Goal: Obtain resource: Obtain resource

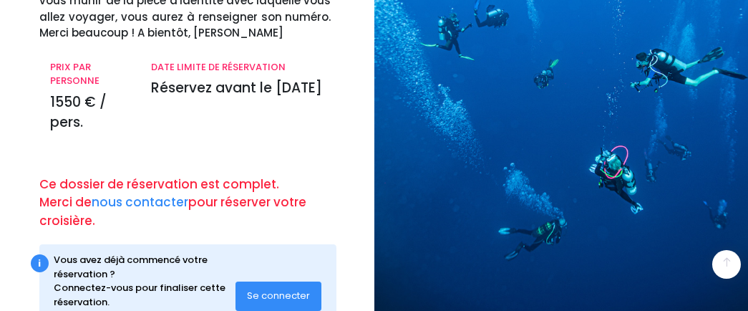
scroll to position [229, 0]
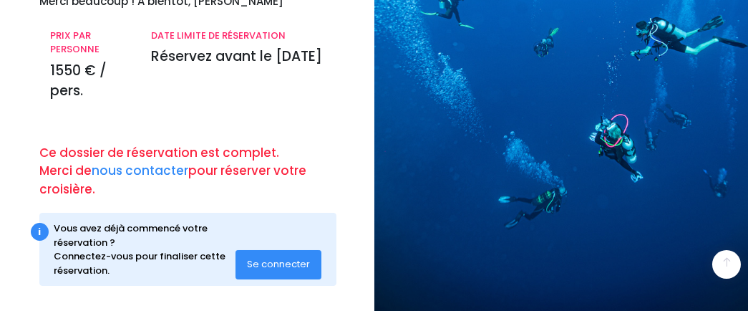
click at [289, 271] on button "Se connecter" at bounding box center [278, 264] width 86 height 29
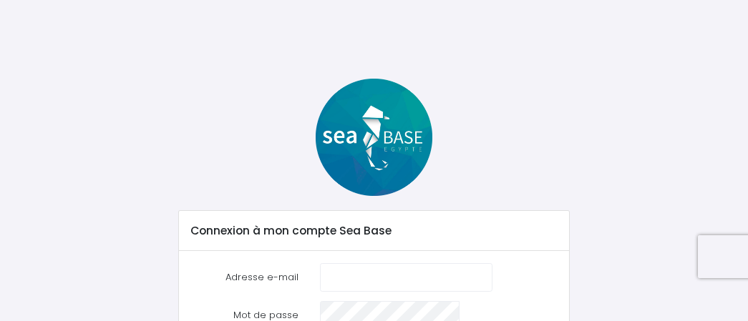
click at [344, 287] on input "Adresse e-mail" at bounding box center [406, 277] width 172 height 29
type input "aurorafcosta@hotmail.com"
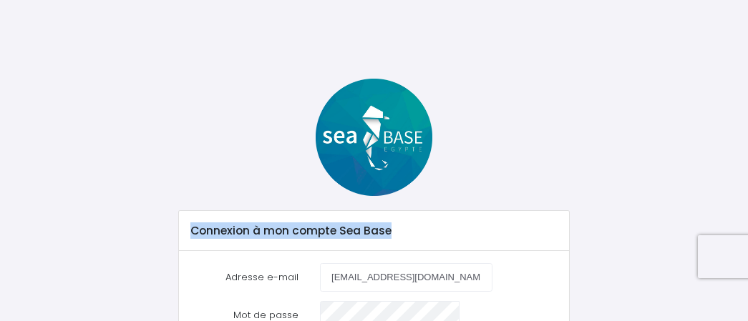
drag, startPoint x: 746, startPoint y: 143, endPoint x: 756, endPoint y: 212, distance: 69.4
click at [747, 212] on html "Notre plateforme de réservation n'est pas compatible avec votre appareil. Veuil…" at bounding box center [374, 160] width 748 height 321
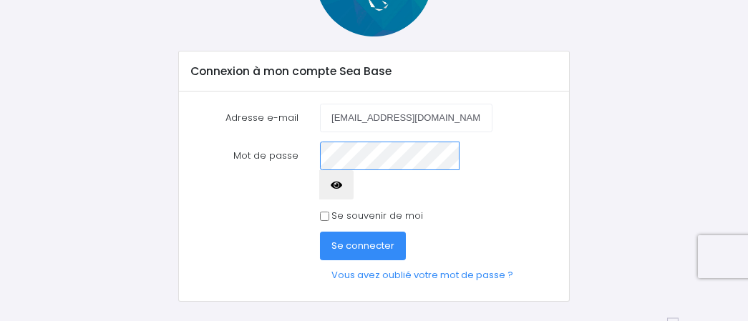
click at [320, 232] on button "Se connecter" at bounding box center [363, 246] width 86 height 29
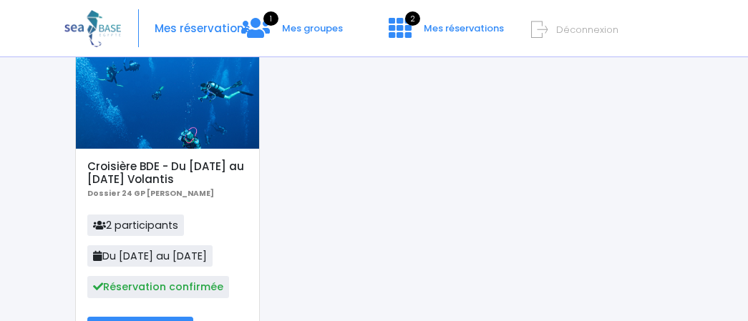
scroll to position [112, 0]
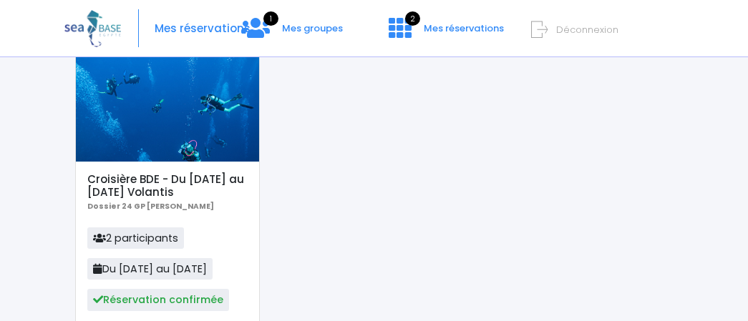
click at [145, 152] on div at bounding box center [167, 107] width 183 height 107
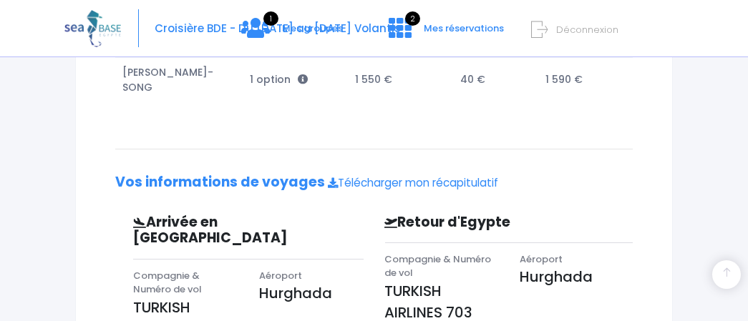
scroll to position [379, 0]
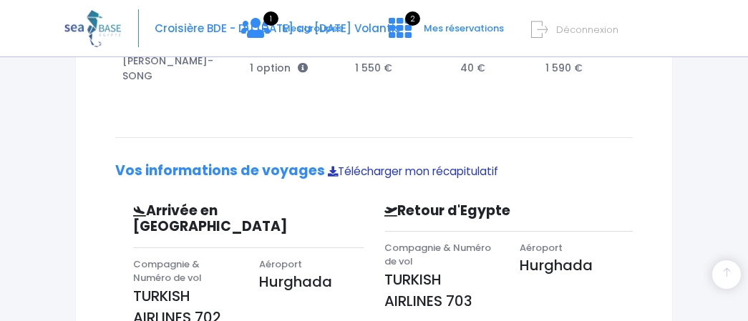
click at [436, 164] on link "Télécharger mon récapitulatif" at bounding box center [413, 171] width 170 height 15
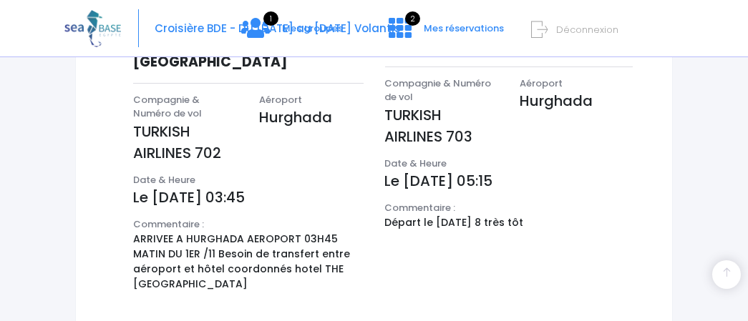
scroll to position [644, 0]
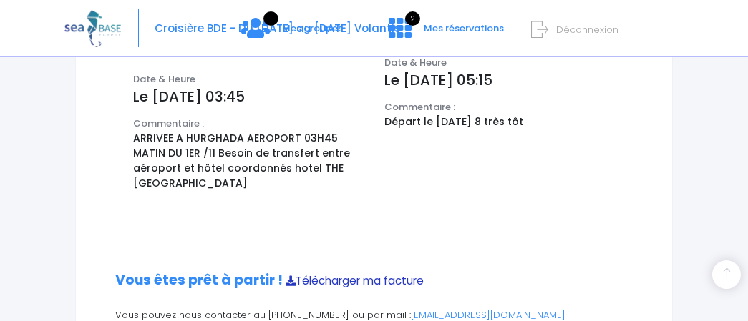
click at [391, 273] on link "Télécharger ma facture" at bounding box center [355, 280] width 138 height 15
click at [592, 25] on span "Déconnexion" at bounding box center [587, 30] width 62 height 14
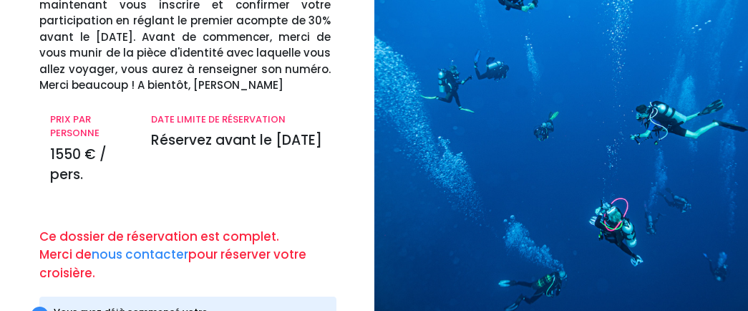
scroll to position [199, 0]
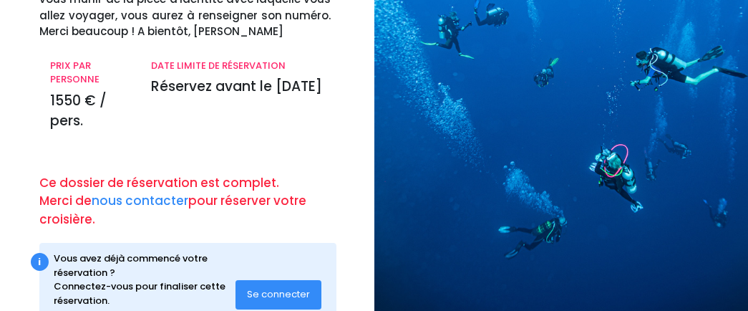
click at [308, 298] on span "Se connecter" at bounding box center [278, 294] width 63 height 14
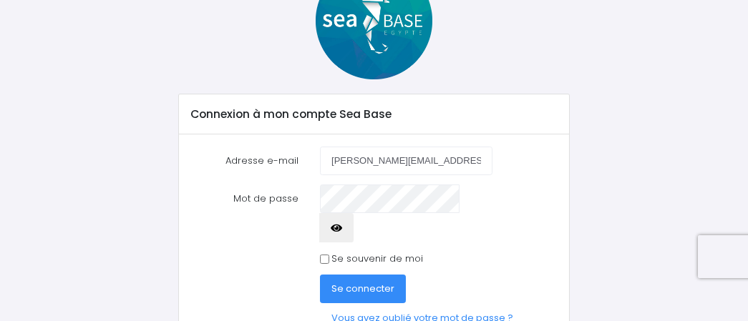
scroll to position [140, 0]
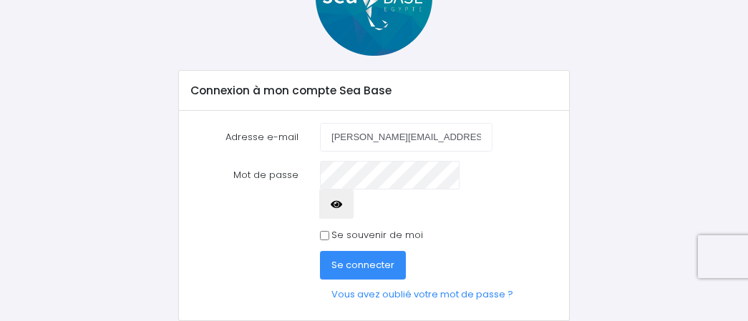
type input "corinne.closversailles@gmail.com"
click at [320, 251] on button "Se connecter" at bounding box center [363, 265] width 86 height 29
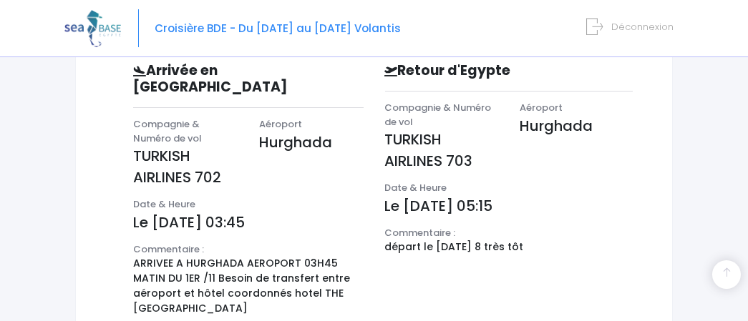
scroll to position [665, 0]
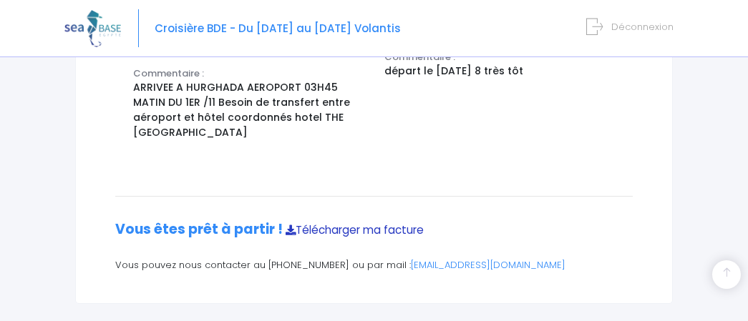
click at [371, 223] on link "Télécharger ma facture" at bounding box center [355, 230] width 138 height 15
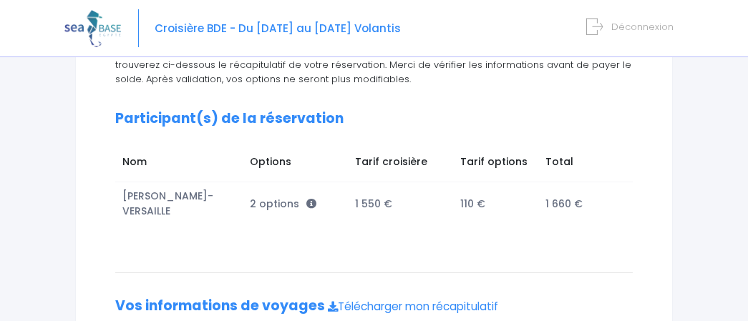
scroll to position [240, 0]
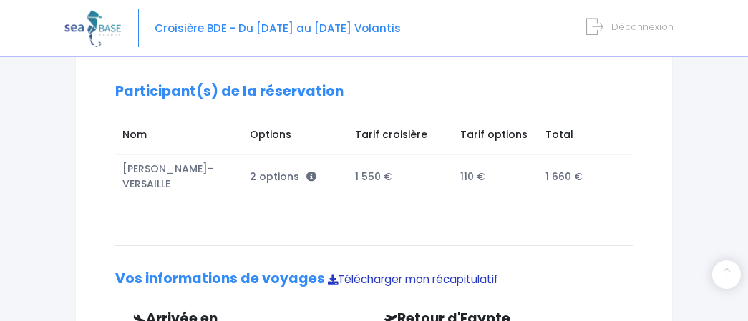
click at [407, 282] on link "Télécharger mon récapitulatif" at bounding box center [413, 279] width 170 height 15
click at [633, 27] on span "Déconnexion" at bounding box center [642, 27] width 62 height 14
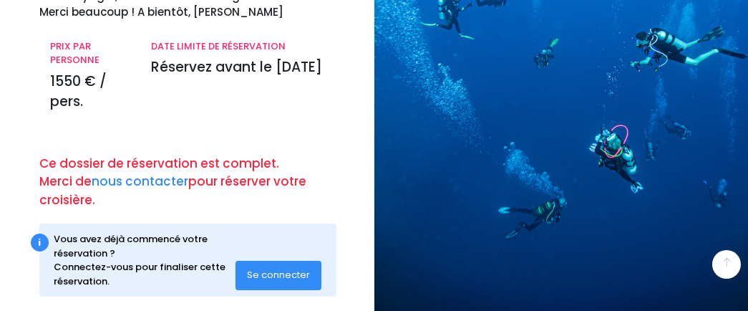
scroll to position [239, 0]
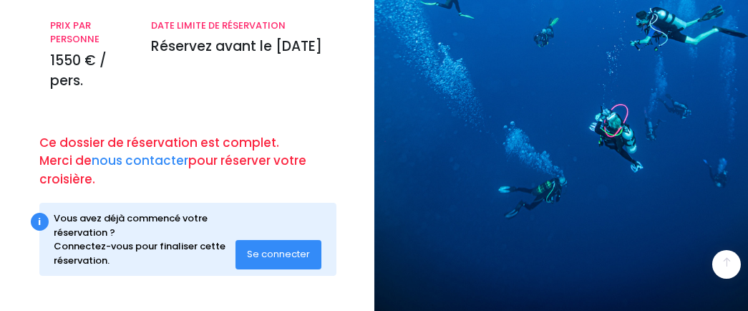
click at [266, 252] on span "Se connecter" at bounding box center [278, 254] width 63 height 14
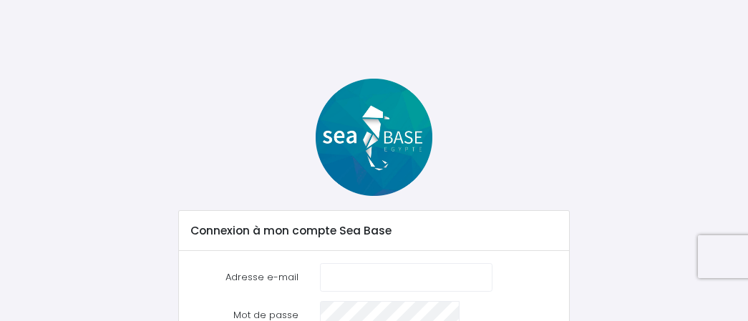
drag, startPoint x: 751, startPoint y: 135, endPoint x: 395, endPoint y: 278, distance: 383.8
click at [395, 278] on input "Adresse e-mail" at bounding box center [406, 277] width 172 height 29
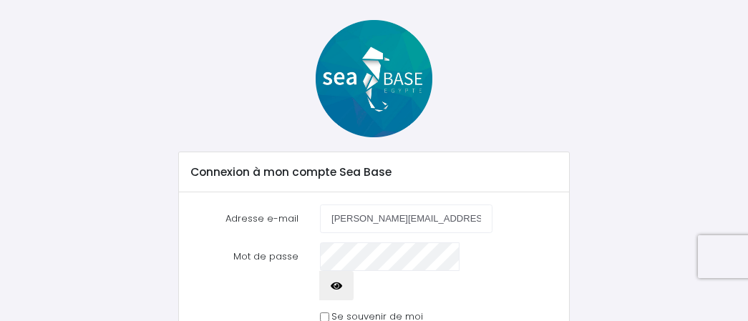
scroll to position [151, 0]
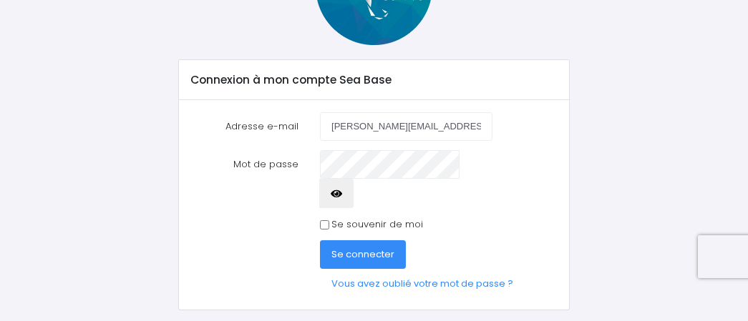
type input "[PERSON_NAME][EMAIL_ADDRESS][PERSON_NAME][DOMAIN_NAME]"
click at [360, 248] on span "Se connecter" at bounding box center [362, 255] width 63 height 14
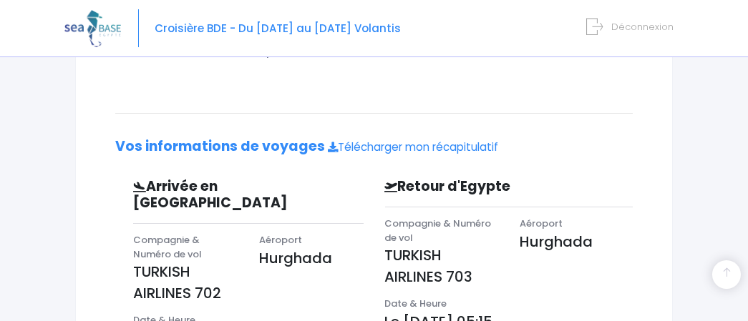
scroll to position [318, 0]
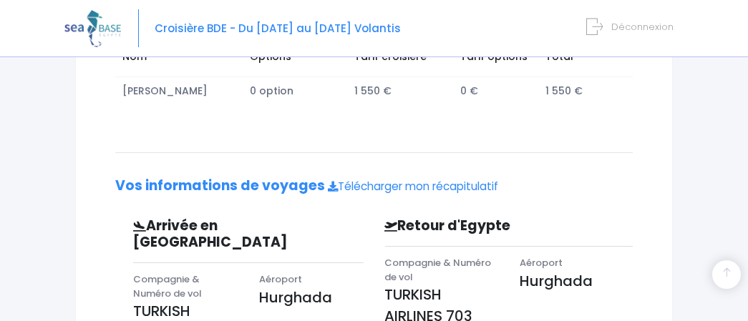
click at [381, 206] on div "Vous arrivez à la dernière étape de votre réservation, votre départ est proche.…" at bounding box center [373, 269] width 539 height 688
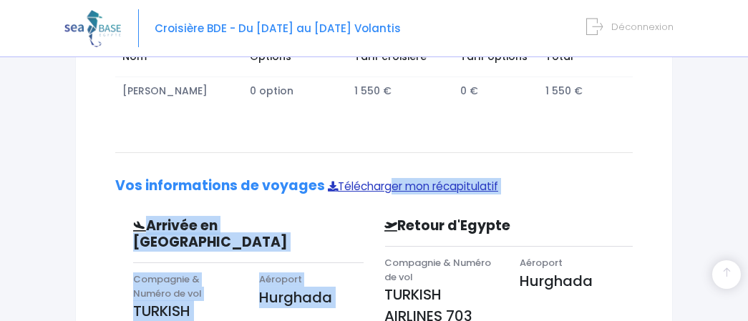
drag, startPoint x: 381, startPoint y: 195, endPoint x: 385, endPoint y: 188, distance: 7.7
click at [385, 188] on div "Vous arrivez à la dernière étape de votre réservation, votre départ est proche.…" at bounding box center [373, 269] width 539 height 688
click at [385, 188] on link "Télécharger mon récapitulatif" at bounding box center [413, 186] width 170 height 15
click at [646, 154] on div "Récapitulatif de votre réservation Vous arrivez à la dernière étape de votre ré…" at bounding box center [374, 245] width 598 height 781
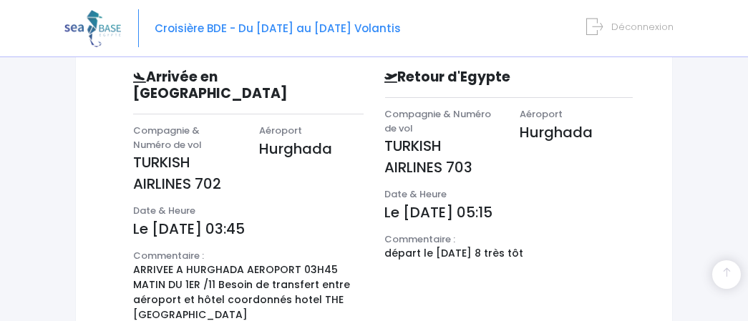
scroll to position [650, 0]
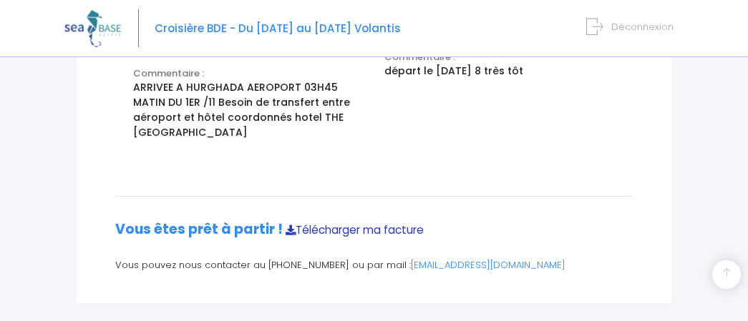
click at [311, 223] on link "Télécharger ma facture" at bounding box center [355, 230] width 138 height 15
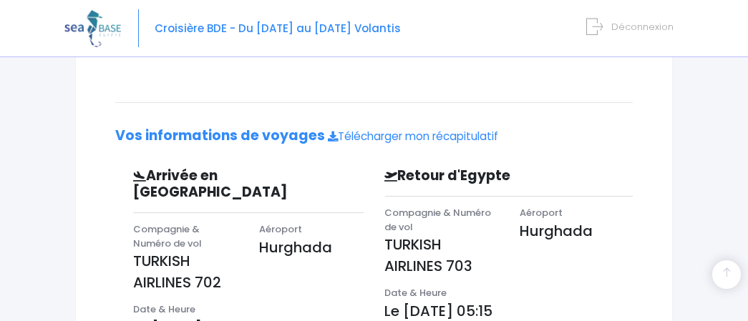
scroll to position [88, 0]
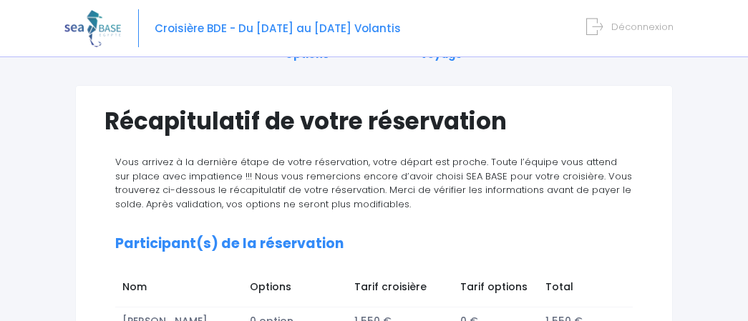
click at [626, 30] on span "Déconnexion" at bounding box center [642, 27] width 62 height 14
